Goal: Ask a question: Seek information or help from site administrators or community

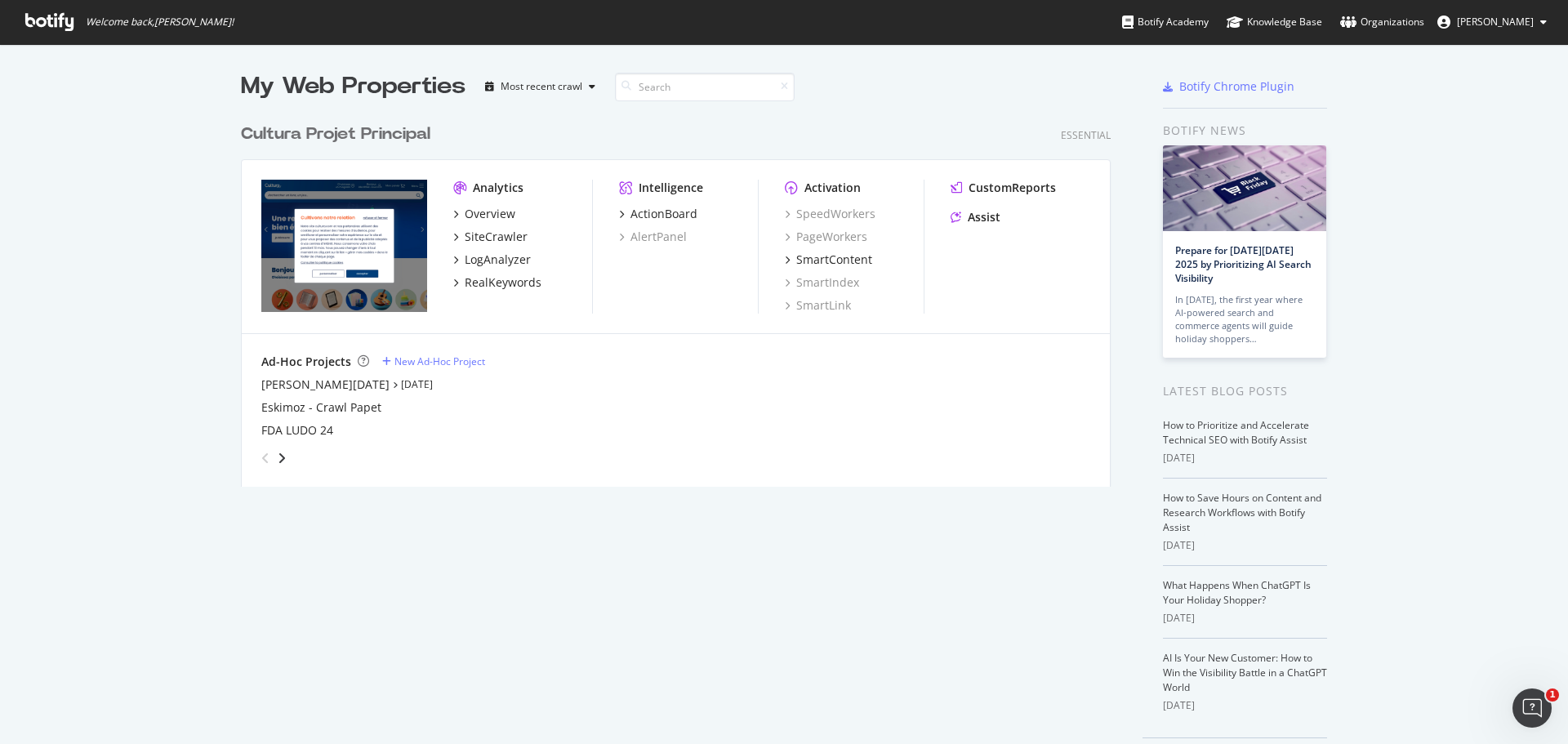
click at [482, 223] on div "Overview SiteCrawler LogAnalyzer RealKeywords" at bounding box center [523, 248] width 139 height 85
click at [483, 213] on div "Overview" at bounding box center [490, 214] width 50 height 16
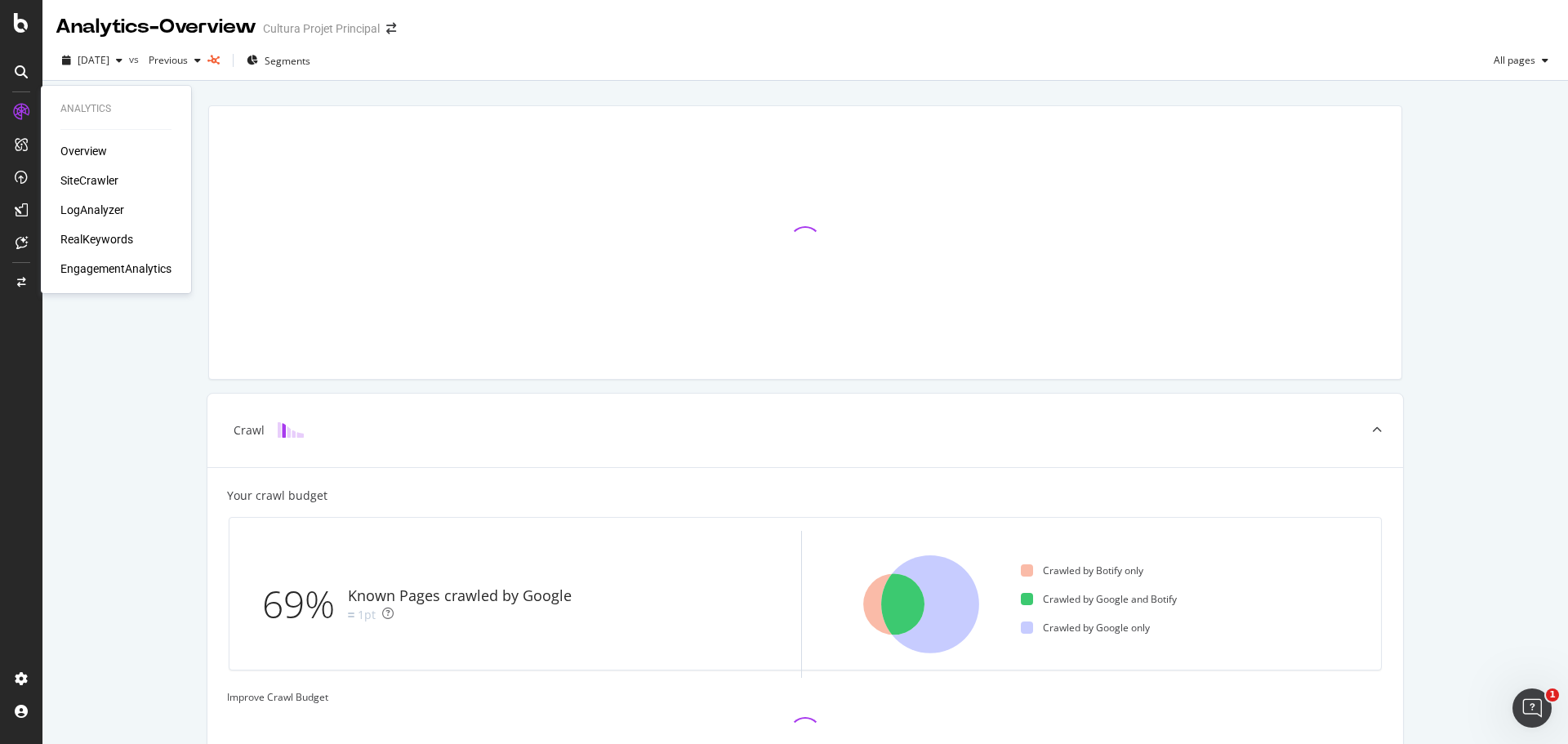
click at [79, 184] on div "SiteCrawler" at bounding box center [89, 180] width 58 height 16
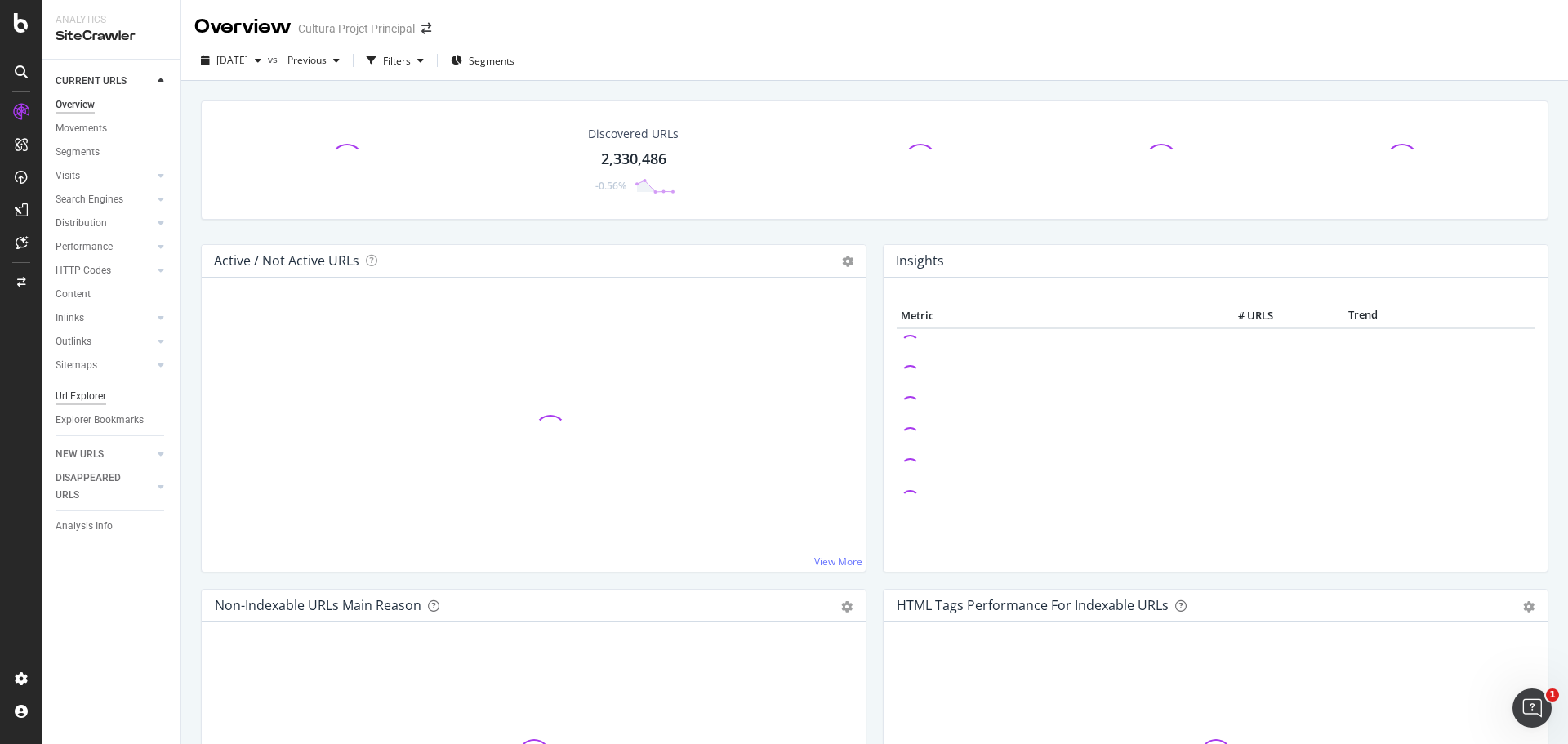
click at [90, 390] on div "Url Explorer" at bounding box center [80, 396] width 50 height 17
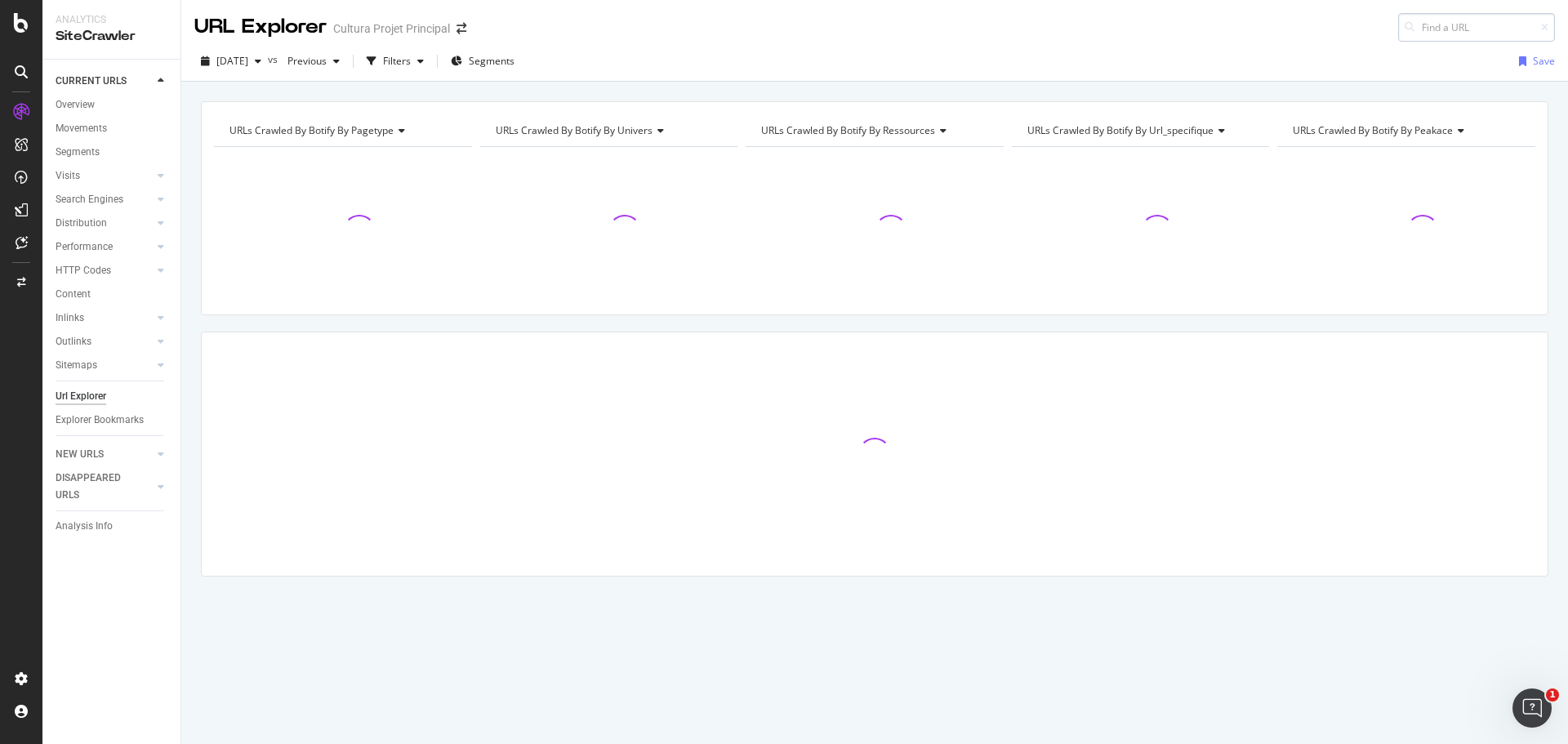
click at [1434, 28] on input at bounding box center [1476, 28] width 157 height 28
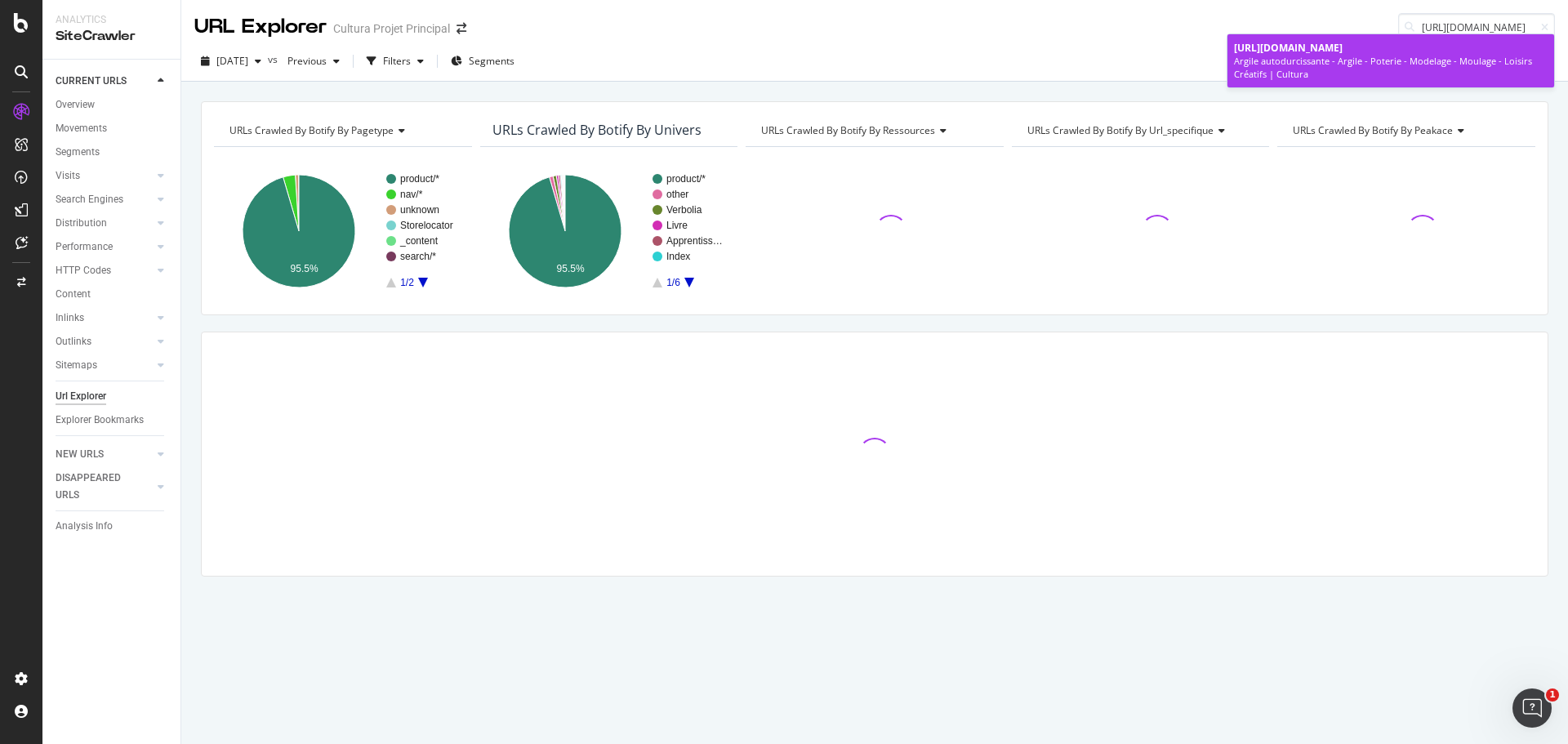
type input "[URL][DOMAIN_NAME]"
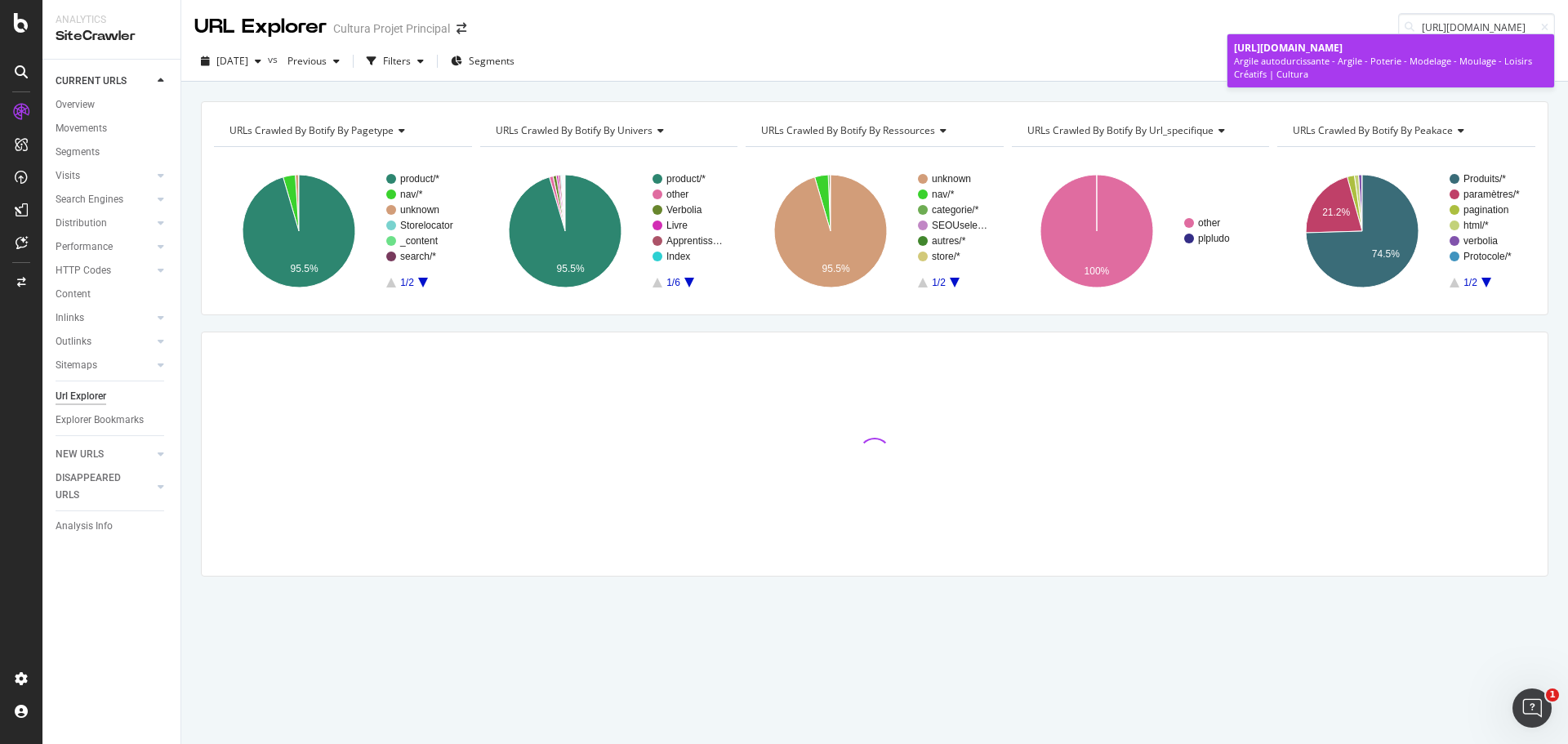
click at [1343, 42] on span "[URL][DOMAIN_NAME]" at bounding box center [1288, 48] width 109 height 14
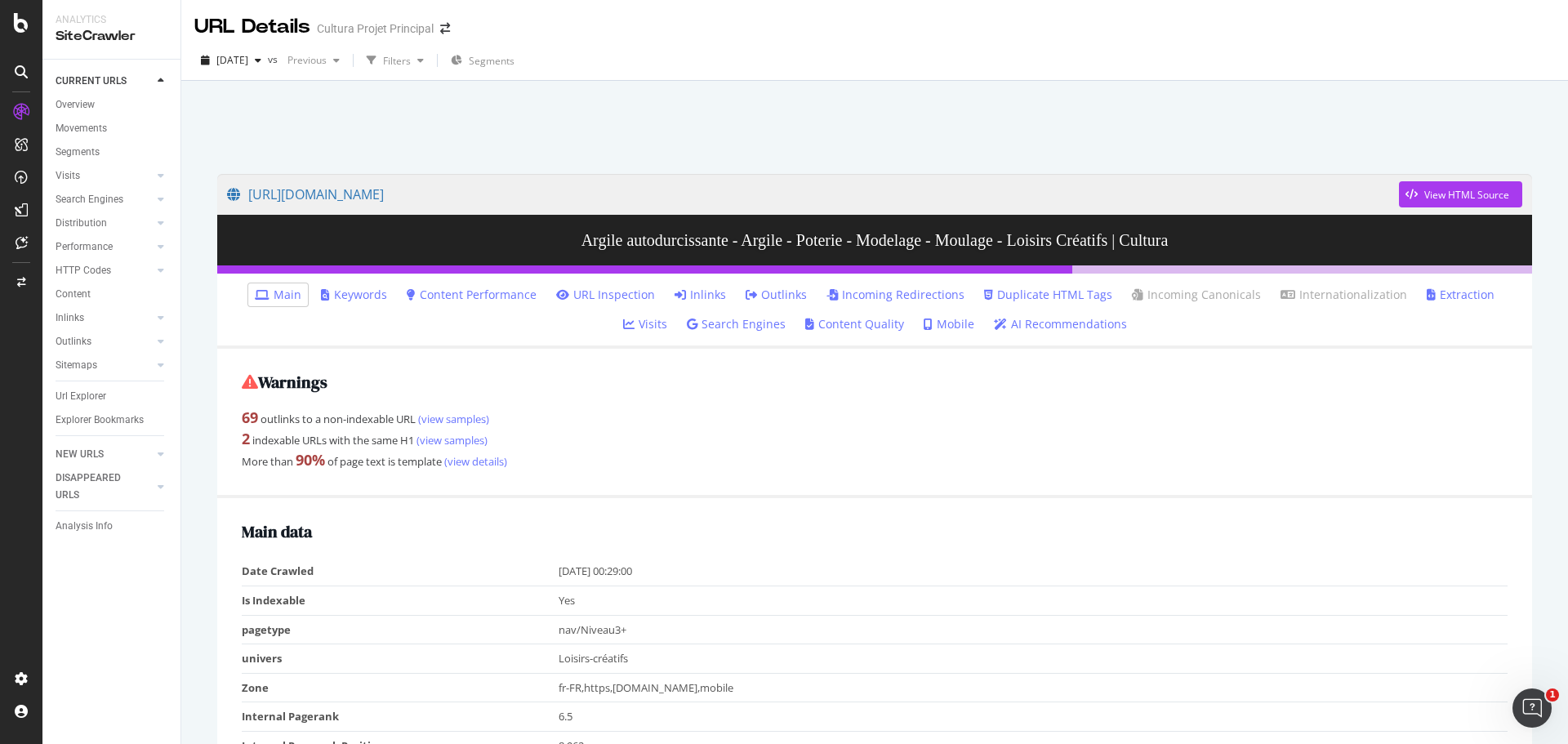
click at [1429, 42] on div "[DATE] vs Previous Filters Segments" at bounding box center [874, 61] width 1386 height 40
click at [433, 439] on link "(view samples)" at bounding box center [451, 441] width 74 height 15
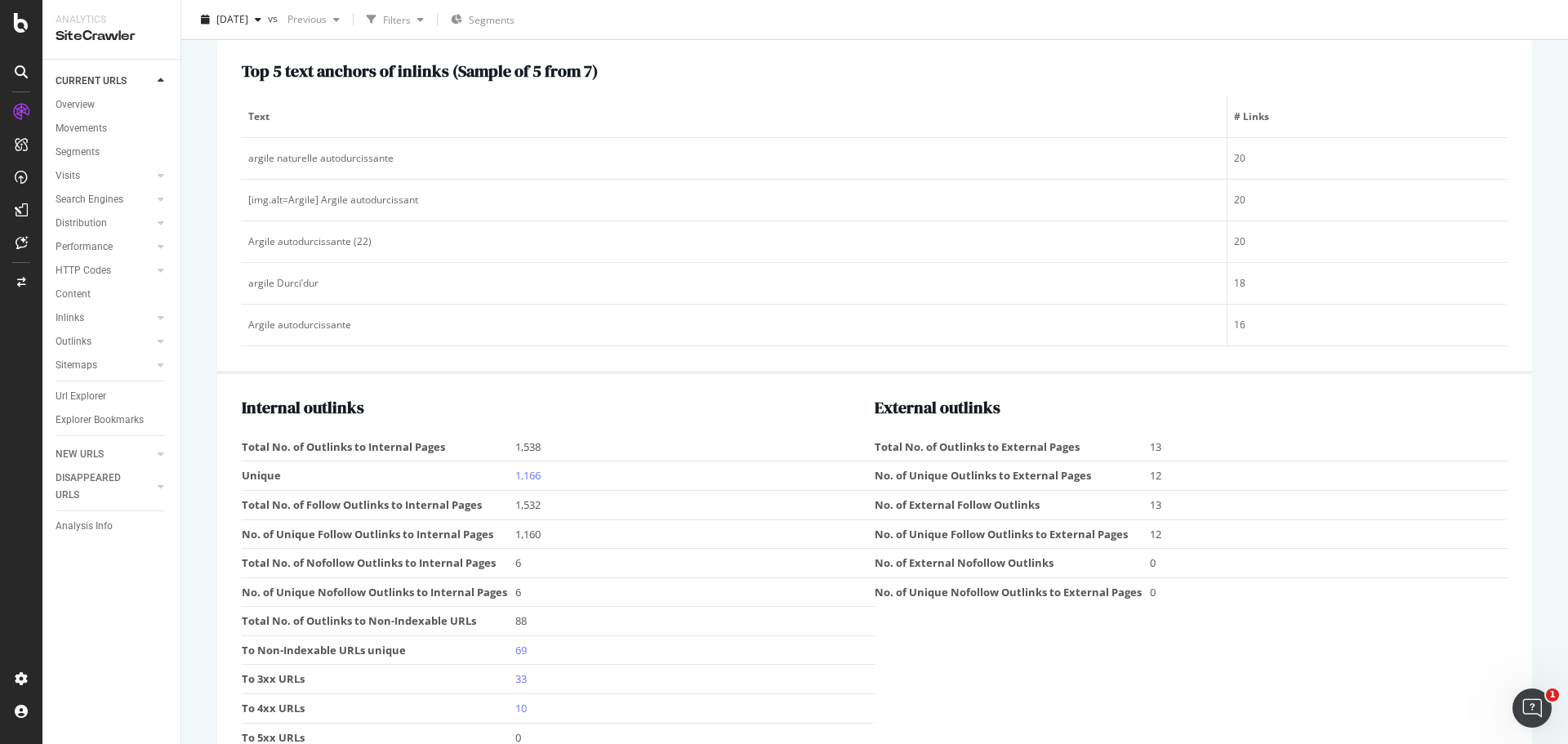
scroll to position [2008, 0]
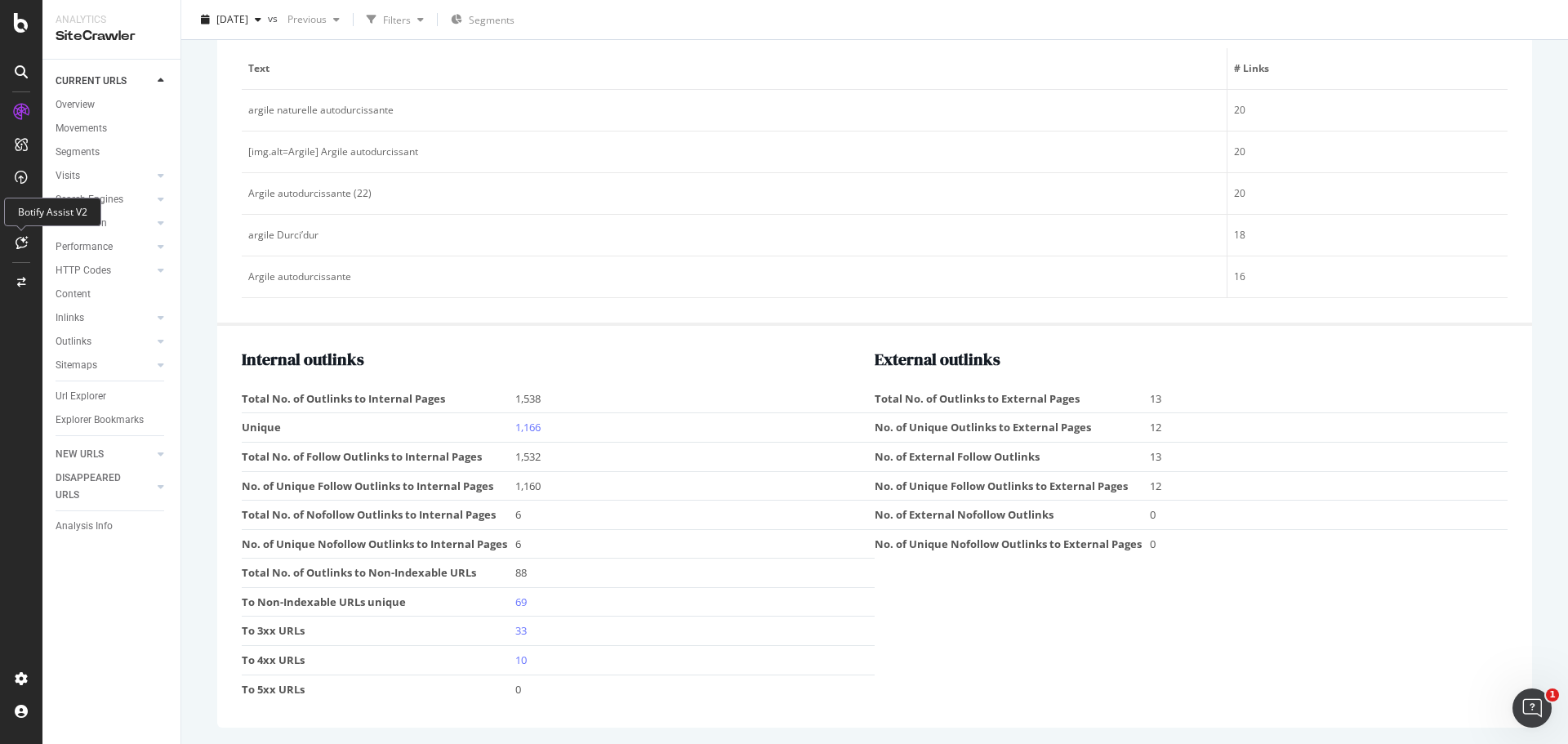
click at [24, 236] on icon at bounding box center [22, 243] width 13 height 13
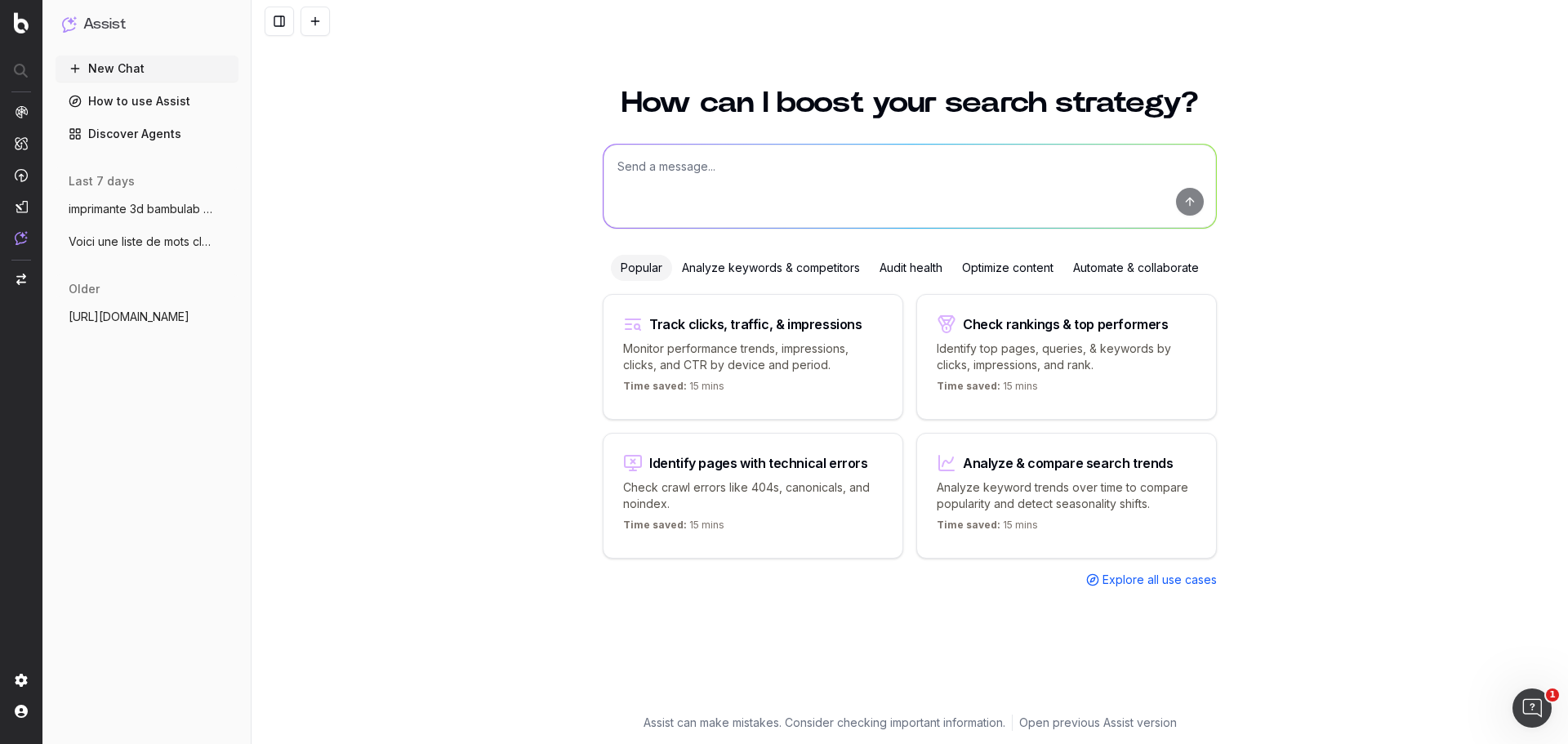
click at [640, 181] on textarea at bounding box center [909, 186] width 612 height 83
paste textarea "[URL][DOMAIN_NAME]"
type textarea "https://www.cultura.com/arts-et-loisirs-creatifs/modelage-moulage/argile-poteri…"
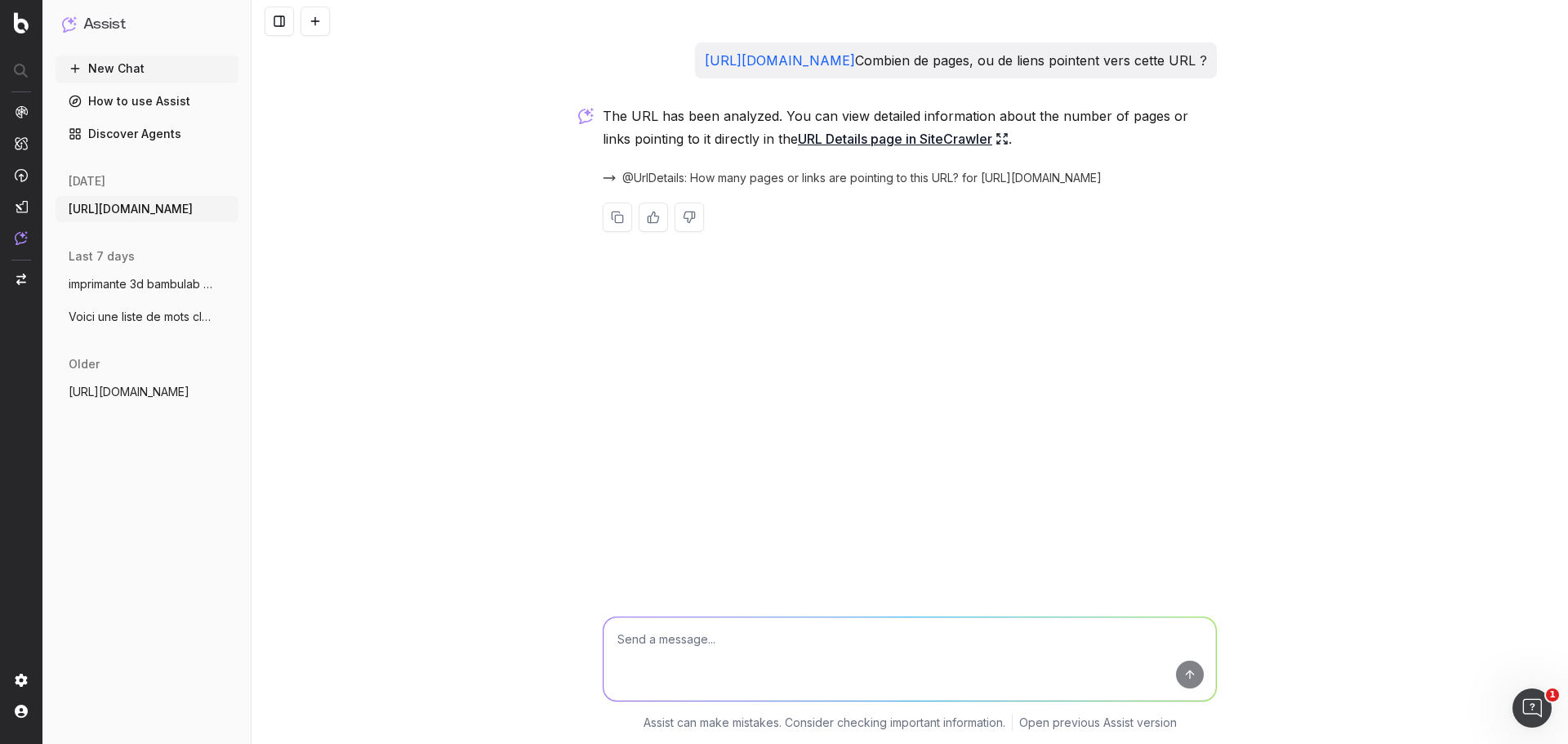
click at [905, 150] on link "URL Details page in SiteCrawler" at bounding box center [902, 138] width 210 height 23
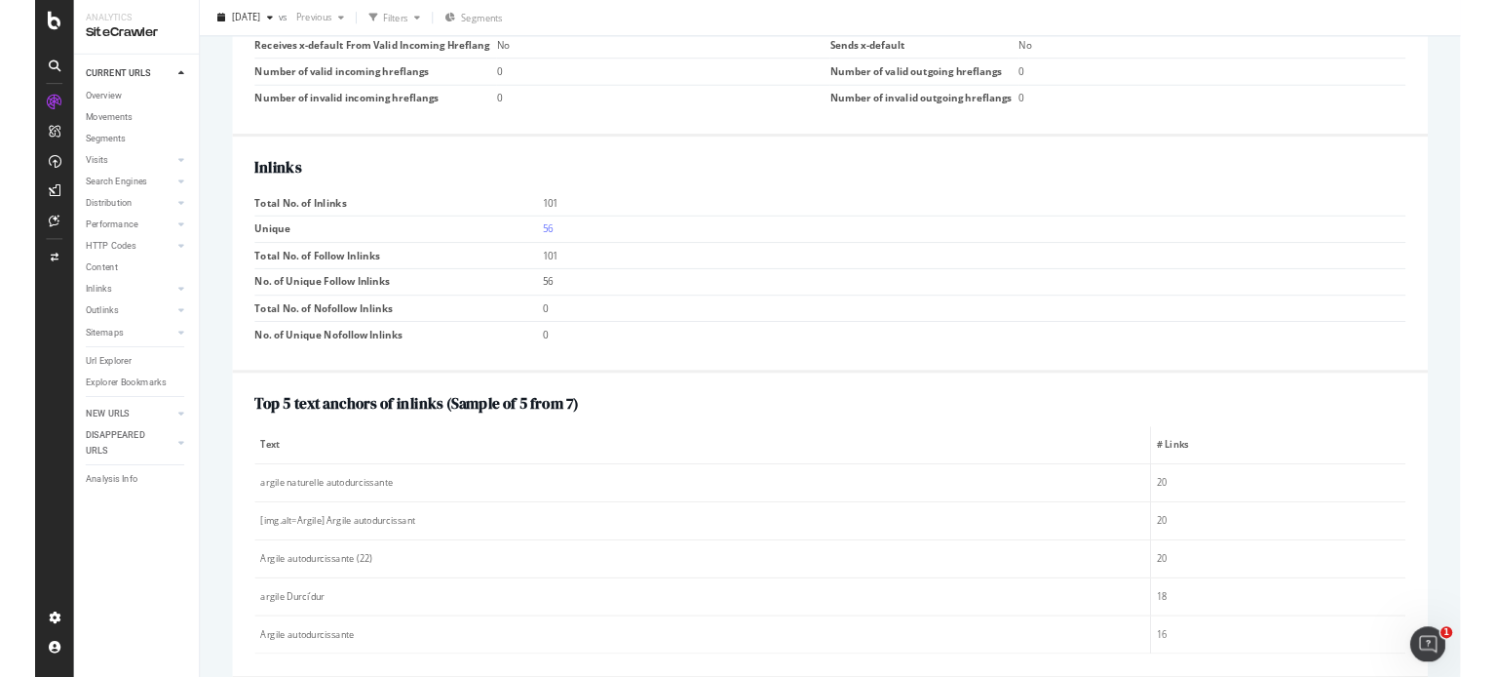
scroll to position [1893, 0]
